Goal: Task Accomplishment & Management: Use online tool/utility

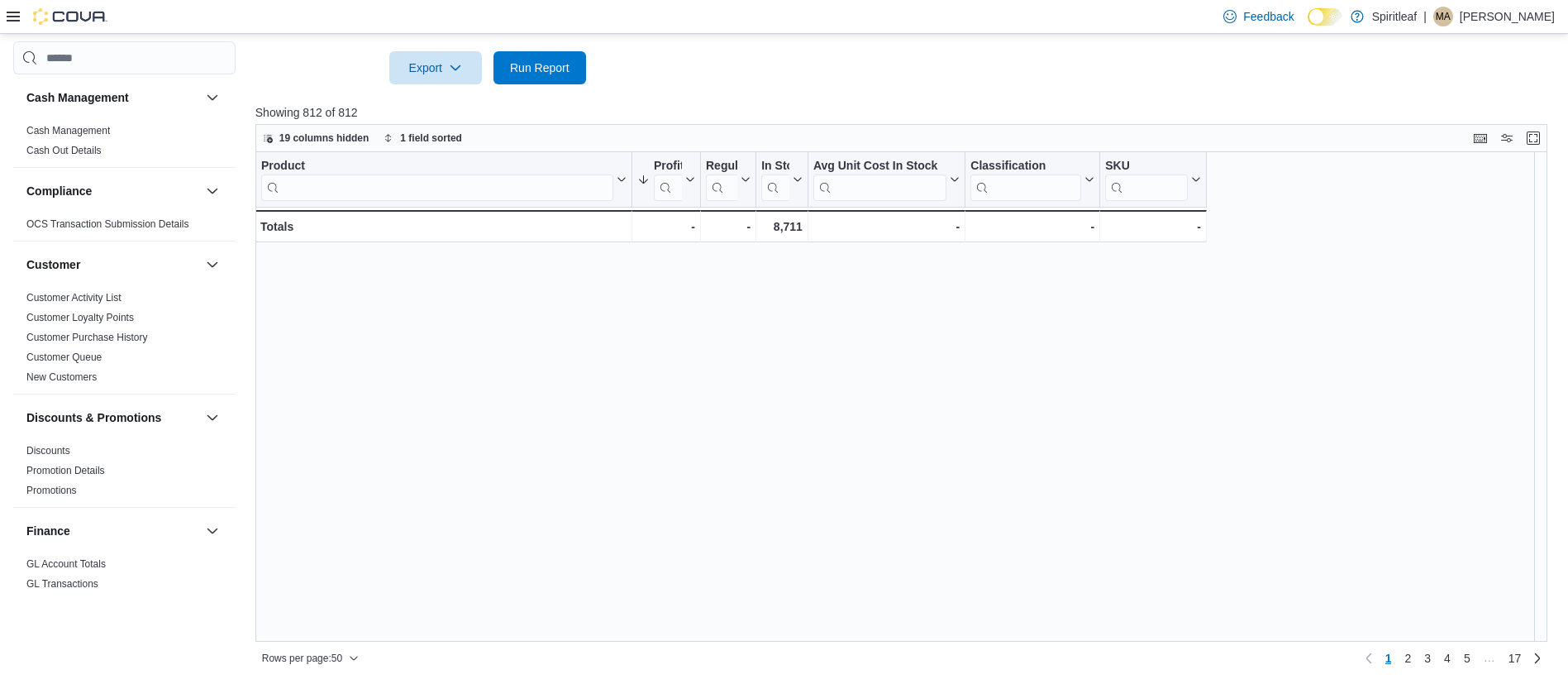
scroll to position [1090, 0]
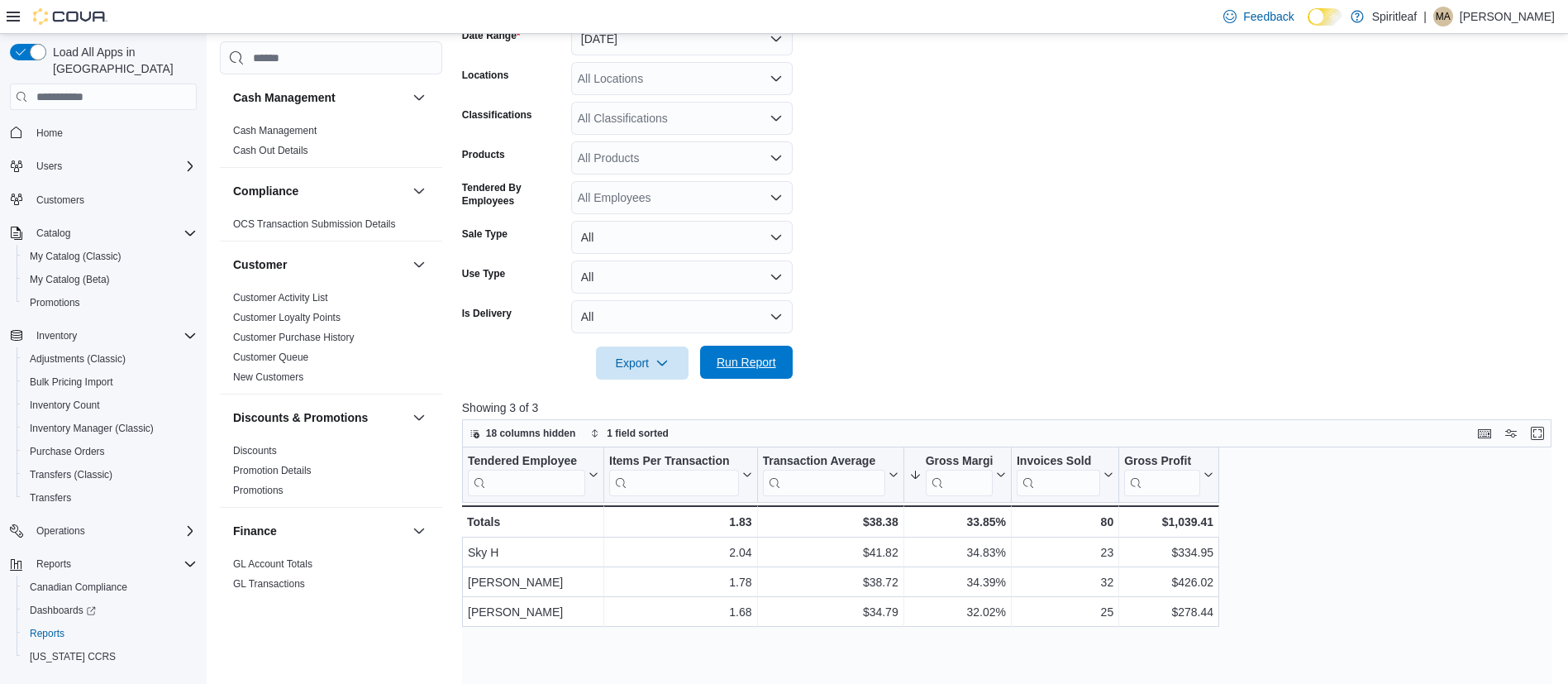
scroll to position [985, 0]
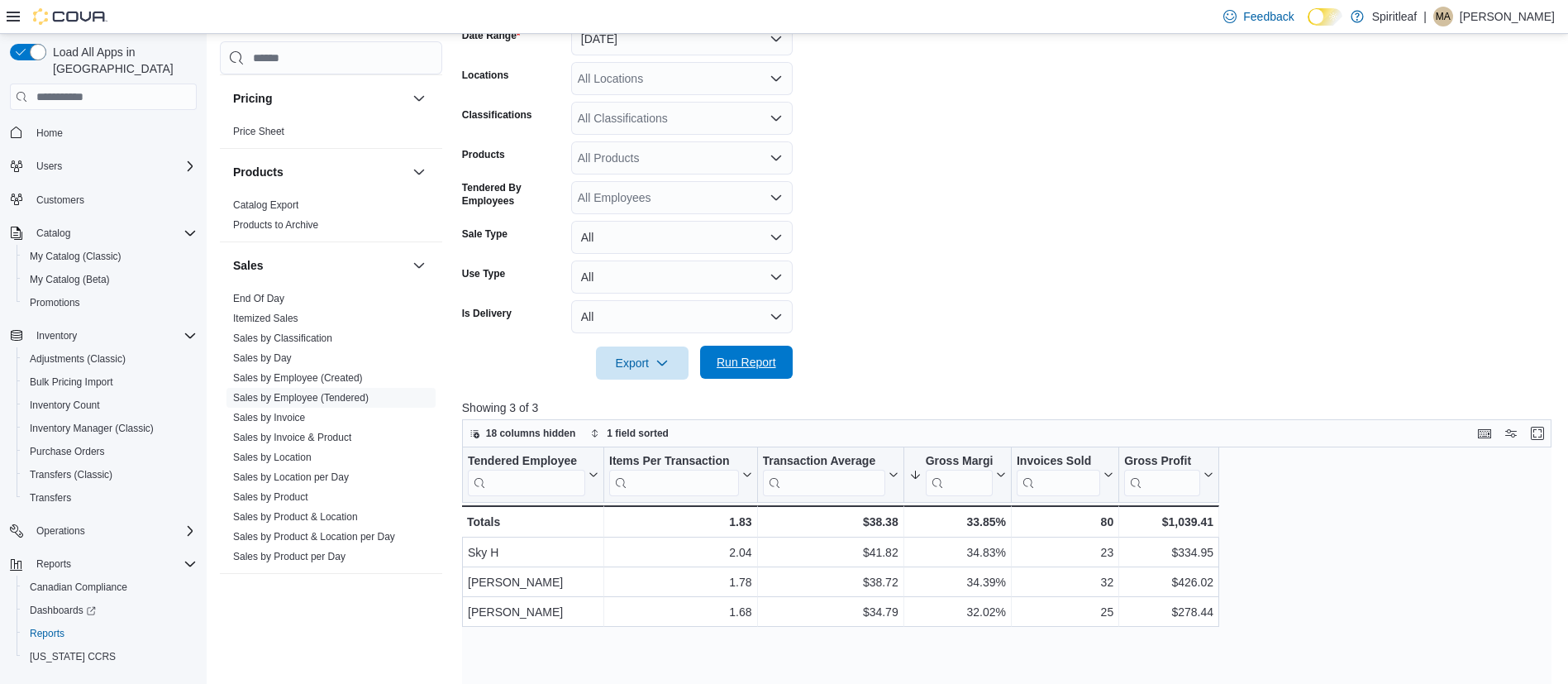
click at [756, 359] on span "Run Report" at bounding box center [747, 362] width 59 height 16
click at [747, 351] on span "Run Report" at bounding box center [746, 362] width 73 height 33
click at [739, 363] on span "Run Report" at bounding box center [747, 362] width 59 height 16
click at [748, 361] on span "Run Report" at bounding box center [747, 362] width 59 height 16
click at [735, 369] on span "Run Report" at bounding box center [747, 362] width 59 height 16
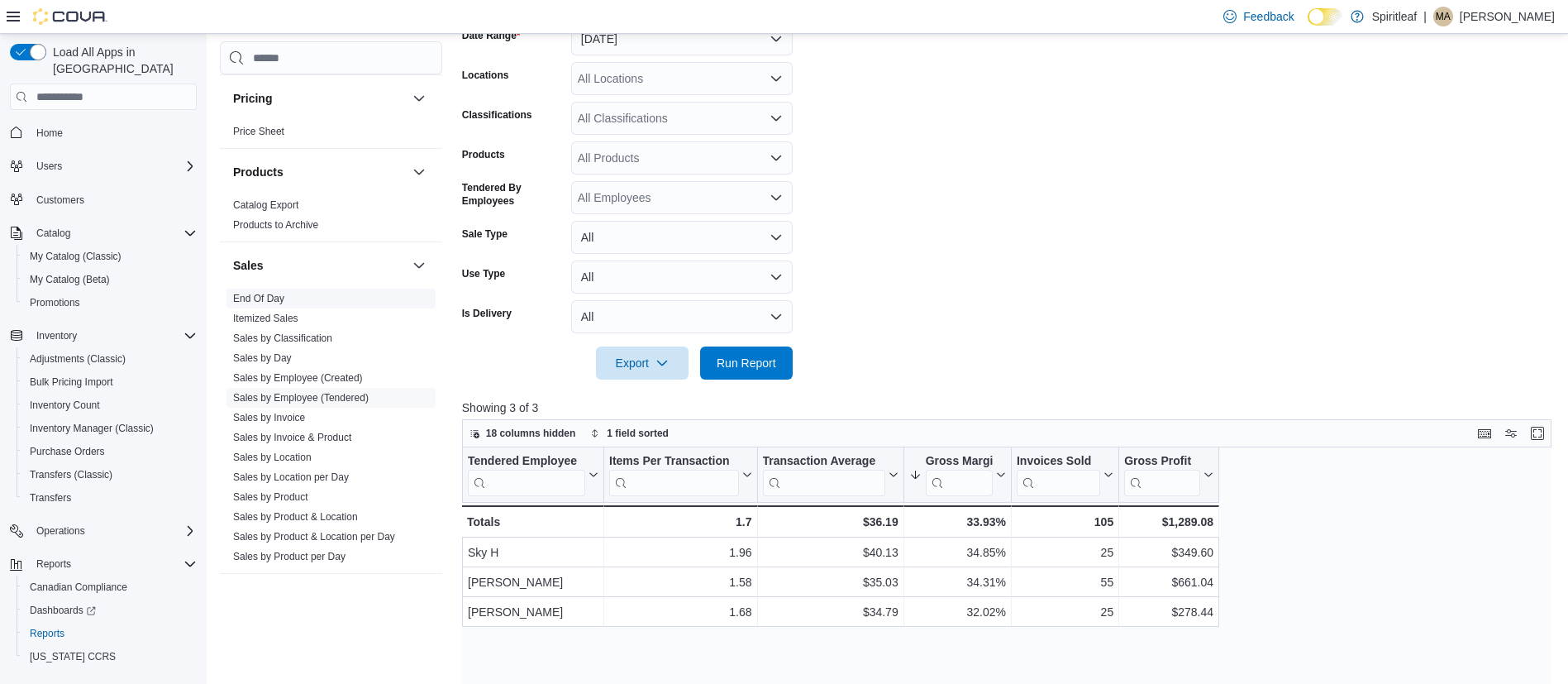
click at [292, 296] on span "End Of Day" at bounding box center [331, 298] width 209 height 20
click at [276, 296] on link "End Of Day" at bounding box center [258, 298] width 51 height 12
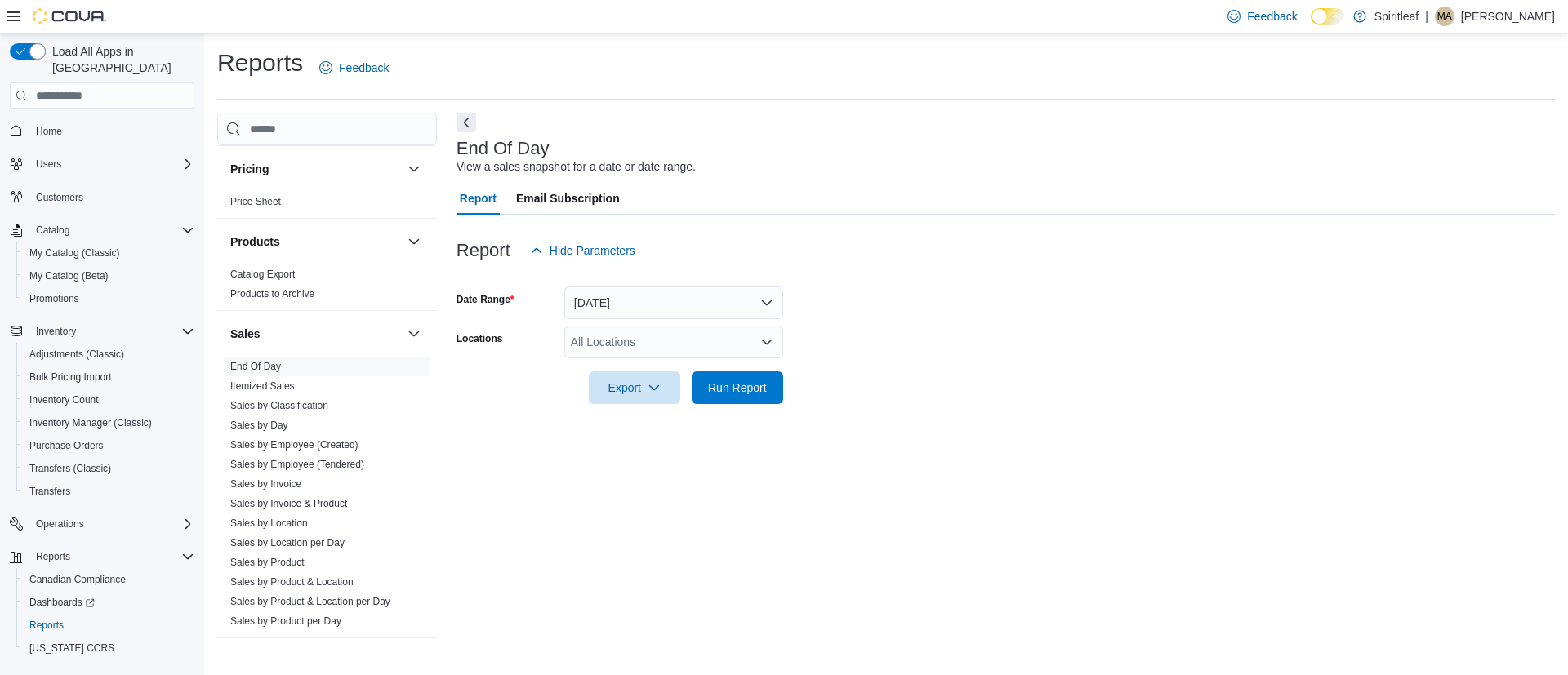
click at [18, 15] on icon at bounding box center [12, 16] width 13 height 10
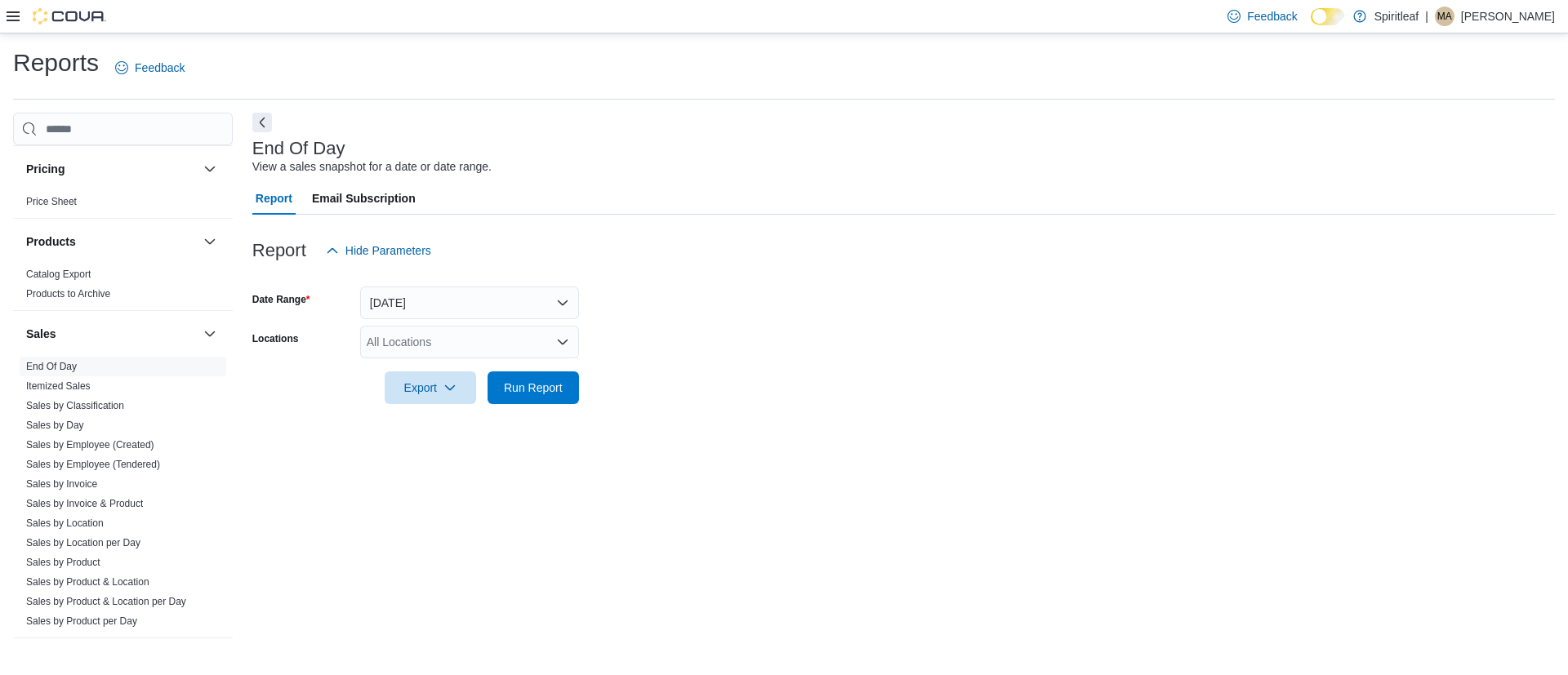
click at [510, 342] on div "All Locations" at bounding box center [470, 342] width 219 height 33
type input "***"
click at [493, 362] on span "[STREET_ADDRESS][GEOGRAPHIC_DATA])" at bounding box center [537, 370] width 236 height 16
click at [693, 383] on form "Date Range [DATE] Locations [STREET_ADDRESS] ([GEOGRAPHIC_DATA]) Export Run Rep…" at bounding box center [904, 335] width 1303 height 137
click at [554, 396] on span "Run Report" at bounding box center [533, 387] width 72 height 33
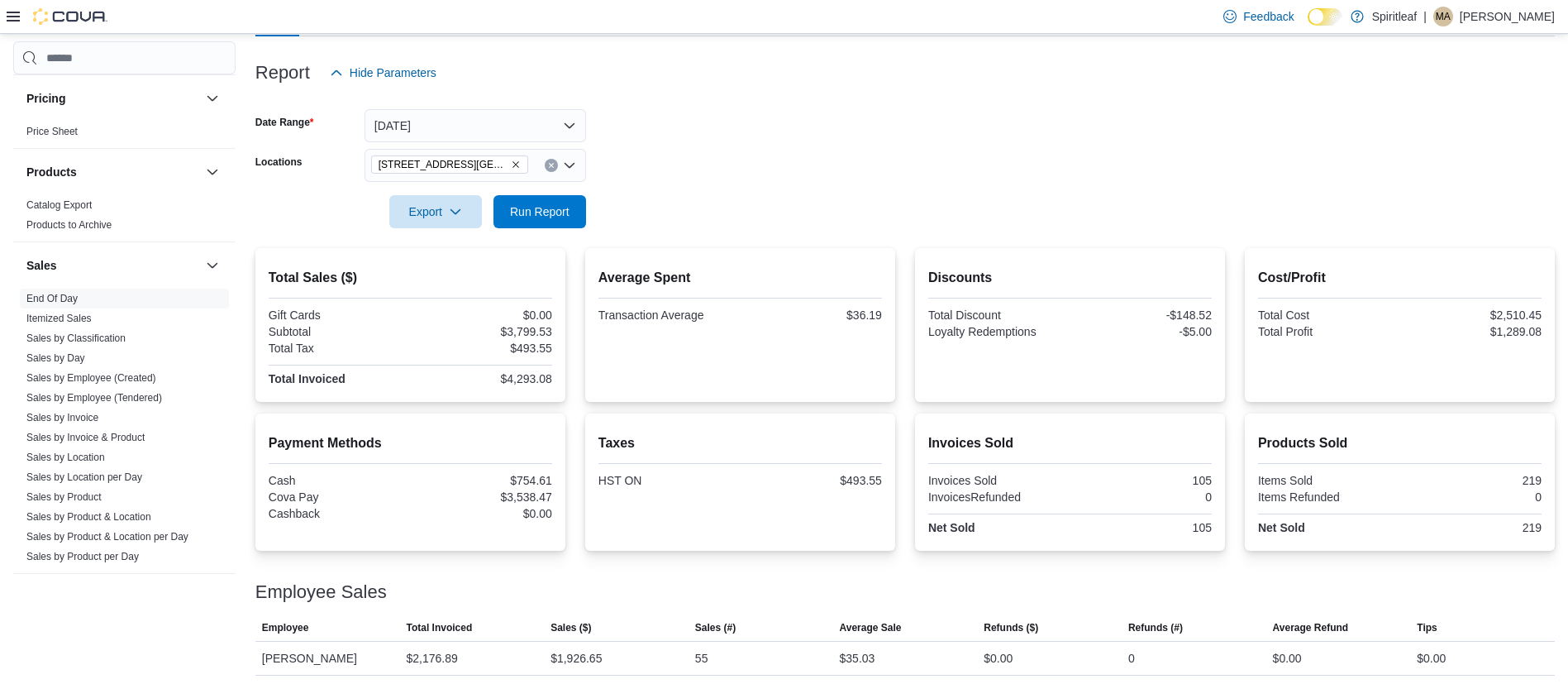
scroll to position [254, 0]
